Goal: Check status: Check status

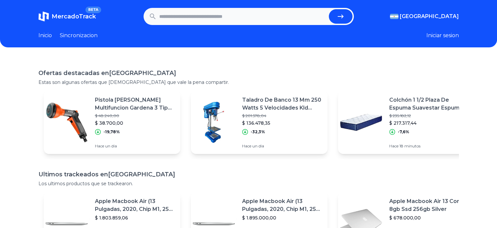
click at [267, 10] on input "text" at bounding box center [242, 16] width 167 height 14
paste input "**********"
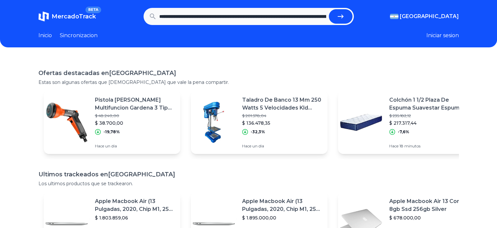
click at [345, 17] on icon "submit" at bounding box center [341, 16] width 8 height 8
type input "**********"
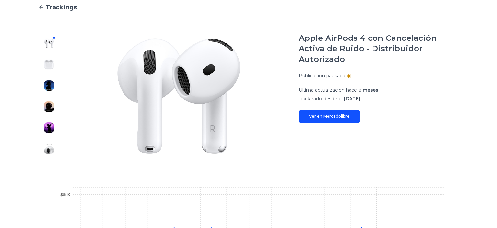
scroll to position [33, 0]
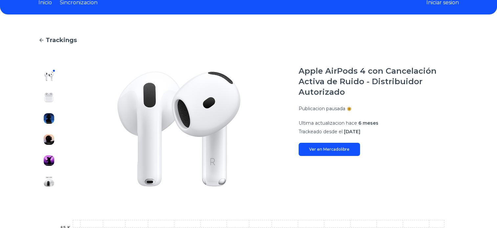
click at [326, 107] on p "Publicacion pausada" at bounding box center [322, 108] width 47 height 7
drag, startPoint x: 326, startPoint y: 107, endPoint x: 325, endPoint y: 118, distance: 11.2
click at [325, 118] on div "Apple AirPods 4 con Cancelación Activa de Ruido - Distribuidor Autorizado Publi…" at bounding box center [379, 111] width 160 height 90
click at [318, 152] on link "Ver en Mercadolibre" at bounding box center [329, 149] width 61 height 13
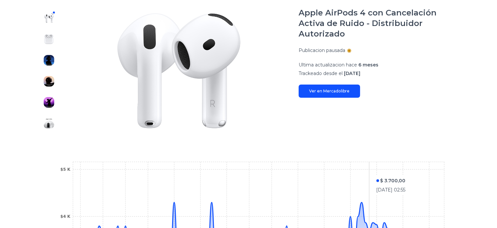
scroll to position [58, 0]
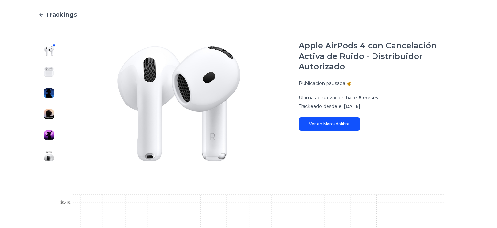
click at [330, 83] on p "Publicacion pausada" at bounding box center [322, 83] width 47 height 7
drag, startPoint x: 330, startPoint y: 83, endPoint x: 326, endPoint y: 92, distance: 10.0
click at [326, 92] on div "Apple AirPods 4 con Cancelación Activa de Ruido - Distribuidor Autorizado Publi…" at bounding box center [379, 85] width 160 height 90
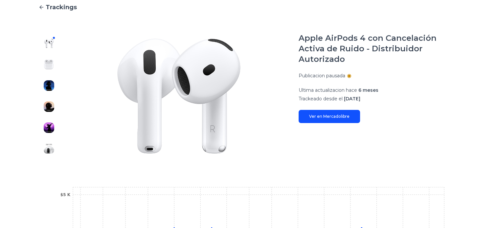
scroll to position [0, 0]
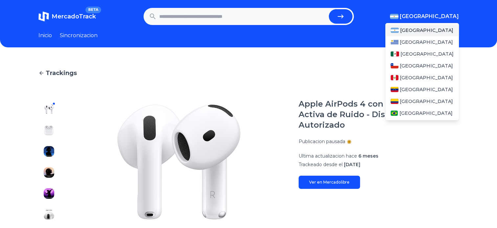
click at [453, 19] on span "[GEOGRAPHIC_DATA]" at bounding box center [429, 16] width 59 height 8
click at [432, 56] on div "[GEOGRAPHIC_DATA]" at bounding box center [423, 54] width 74 height 12
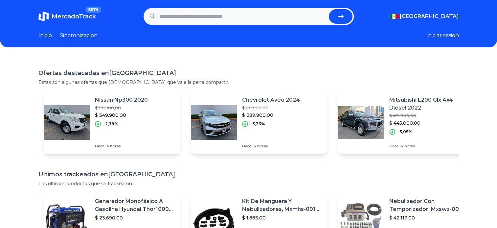
click at [287, 13] on input "text" at bounding box center [242, 16] width 167 height 14
paste input "**********"
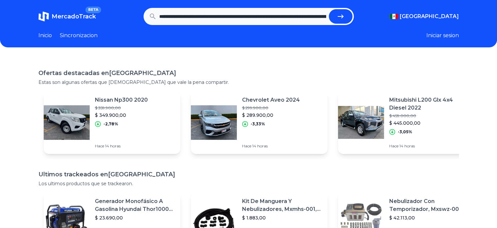
click at [339, 20] on icon "submit" at bounding box center [341, 16] width 8 height 8
type input "**********"
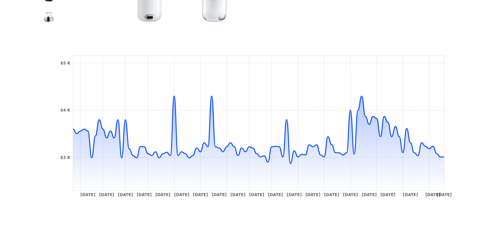
scroll to position [255, 0]
